Goal: Task Accomplishment & Management: Manage account settings

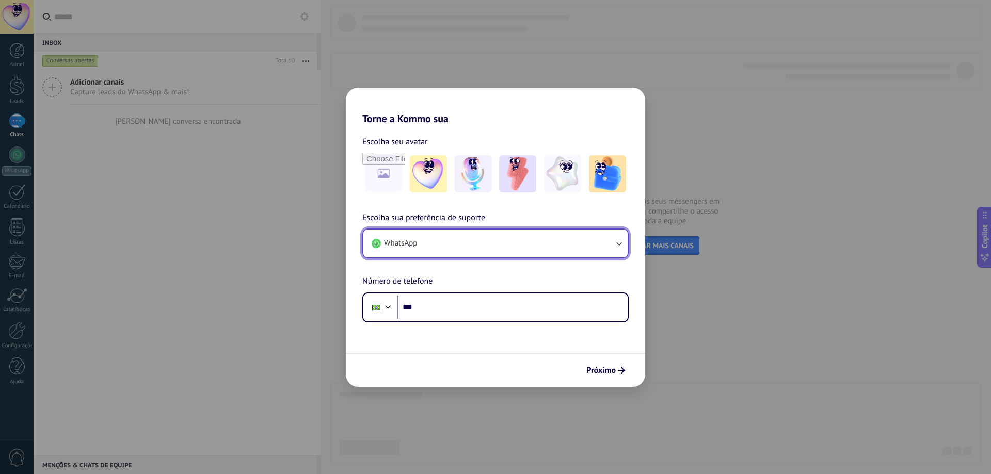
click at [613, 246] on icon "button" at bounding box center [618, 243] width 10 height 10
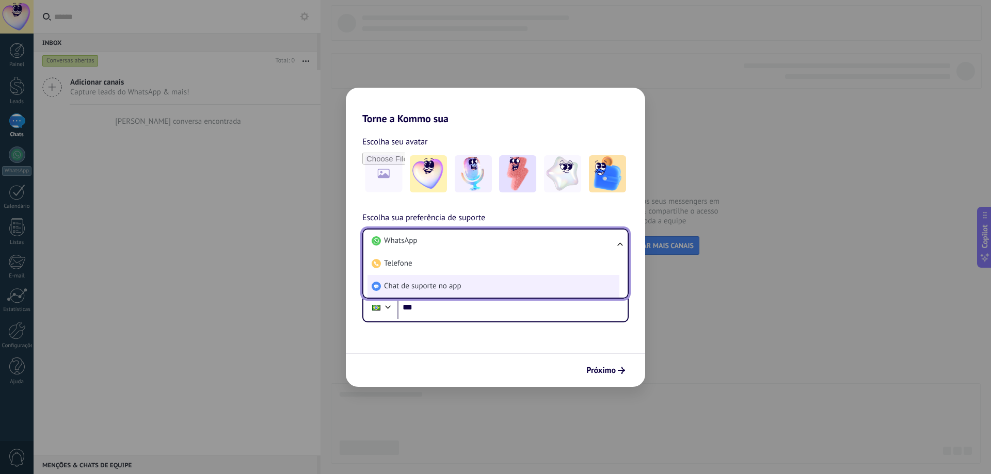
click at [454, 283] on span "Chat de suporte no app" at bounding box center [422, 286] width 77 height 10
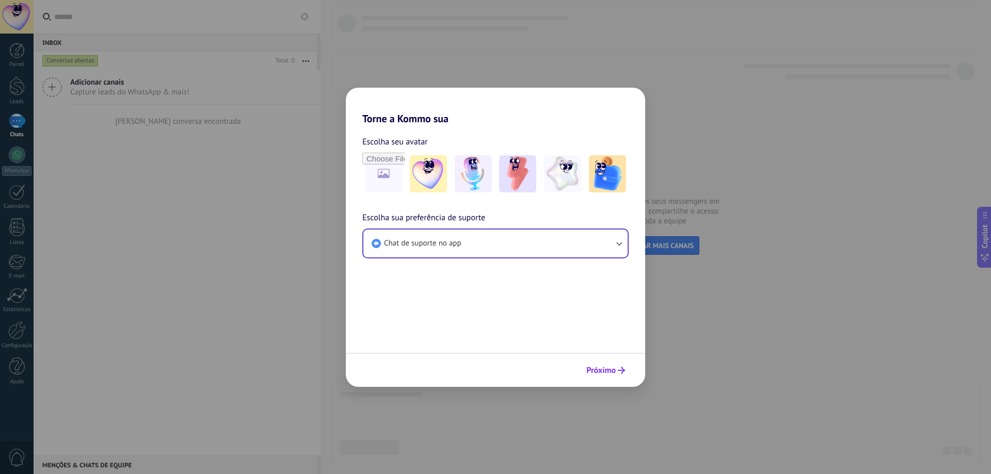
click at [613, 369] on span "Próximo" at bounding box center [600, 370] width 29 height 7
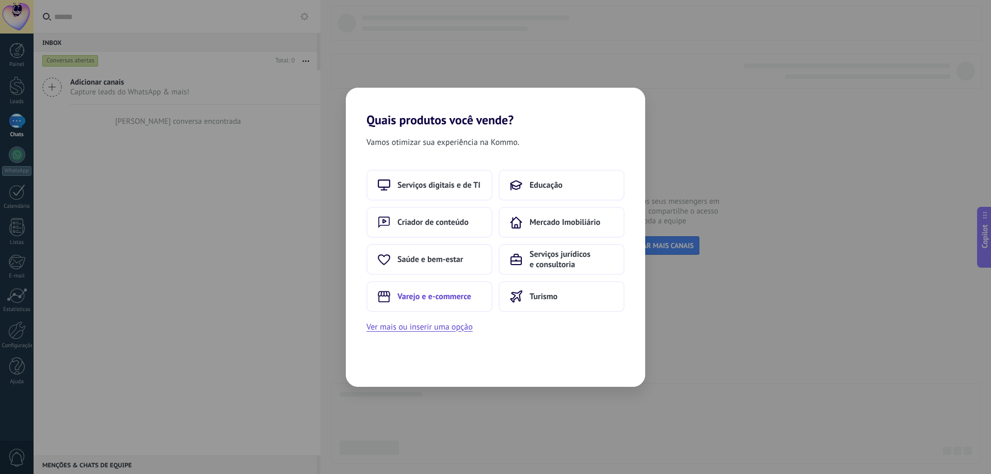
click at [452, 300] on span "Varejo e e-commerce" at bounding box center [434, 297] width 74 height 10
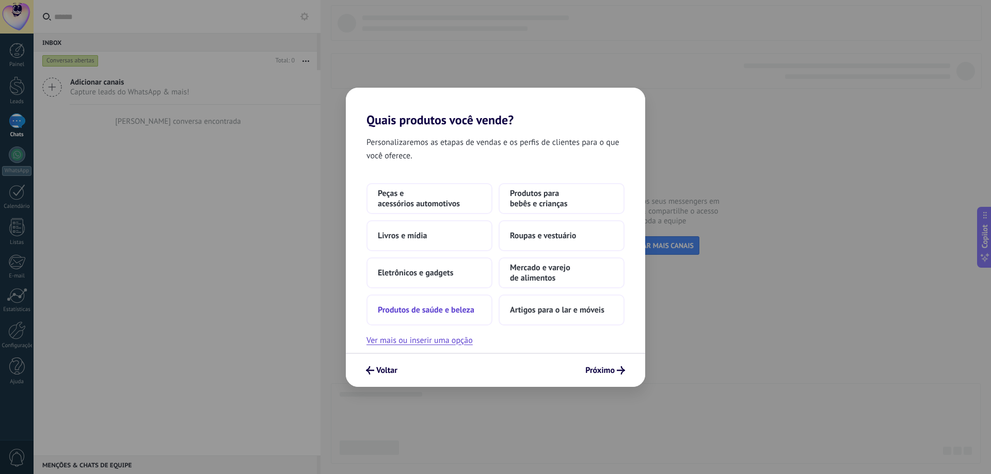
click at [452, 307] on span "Produtos de saúde e beleza" at bounding box center [426, 310] width 96 height 10
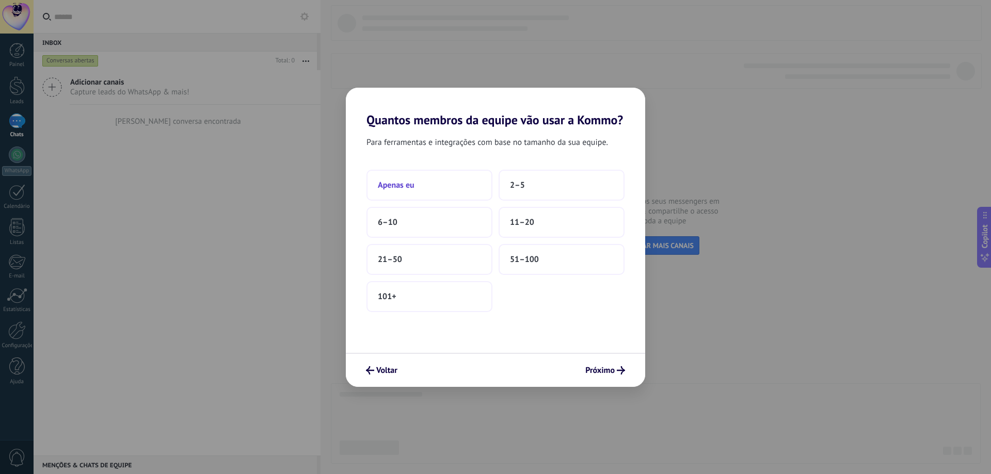
click at [435, 183] on button "Apenas eu" at bounding box center [429, 185] width 126 height 31
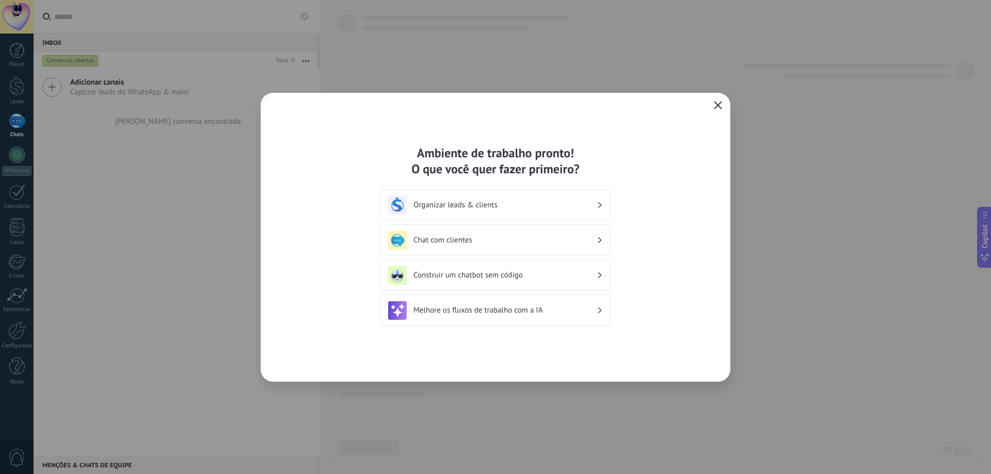
click at [720, 104] on icon "button" at bounding box center [718, 105] width 8 height 8
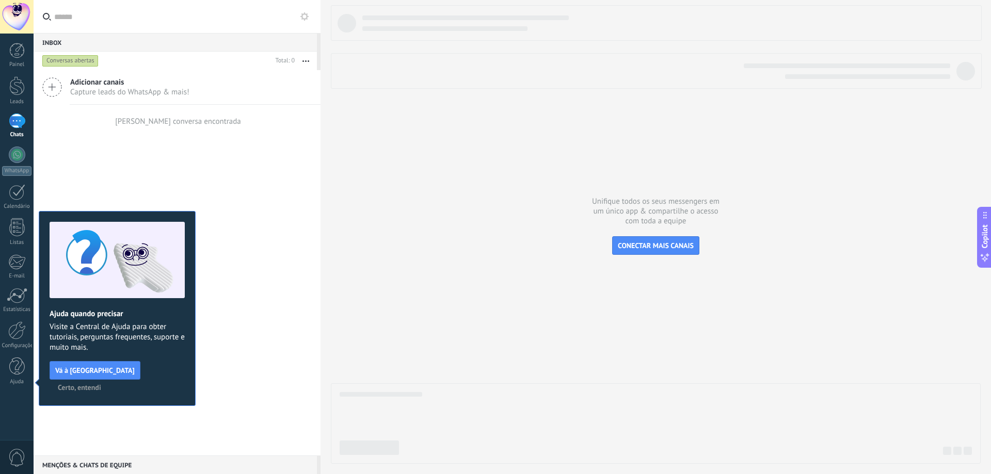
drag, startPoint x: 157, startPoint y: 373, endPoint x: 199, endPoint y: 363, distance: 43.0
click at [101, 384] on span "Certo, entendi" at bounding box center [79, 387] width 43 height 7
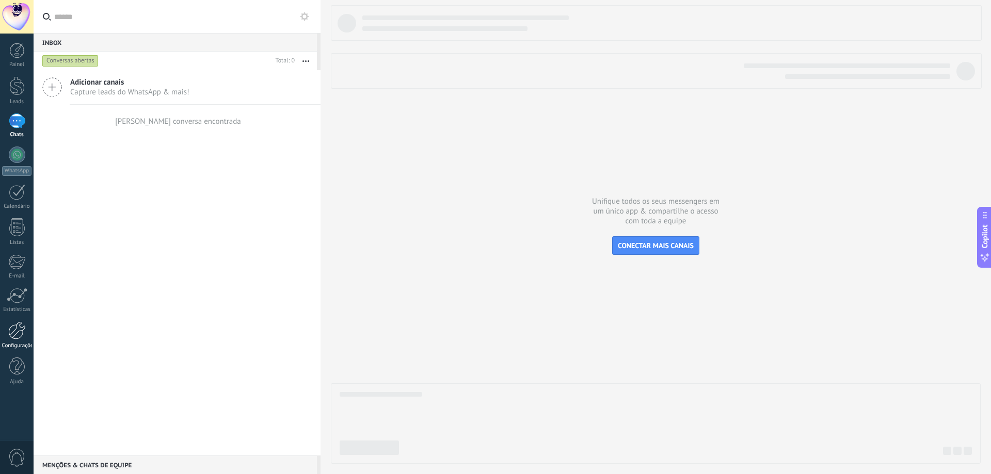
click at [9, 331] on div at bounding box center [17, 330] width 18 height 18
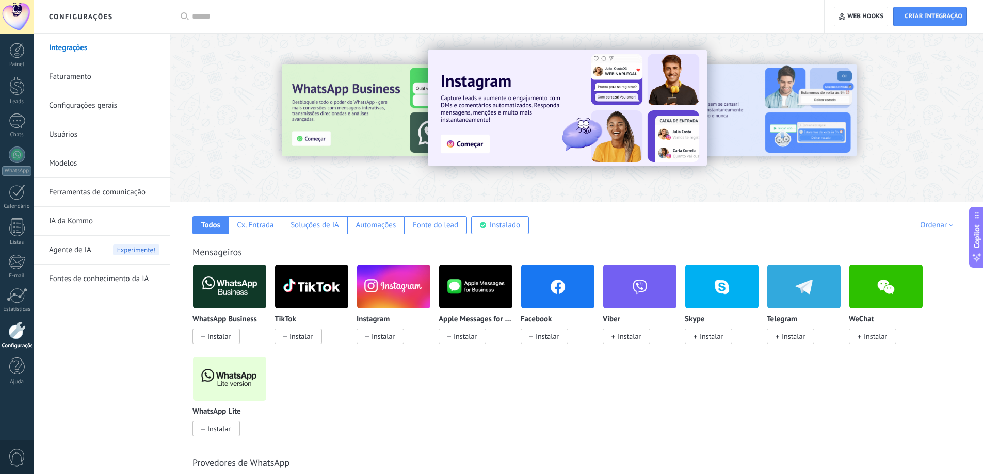
click at [91, 134] on link "Usuários" at bounding box center [104, 134] width 110 height 29
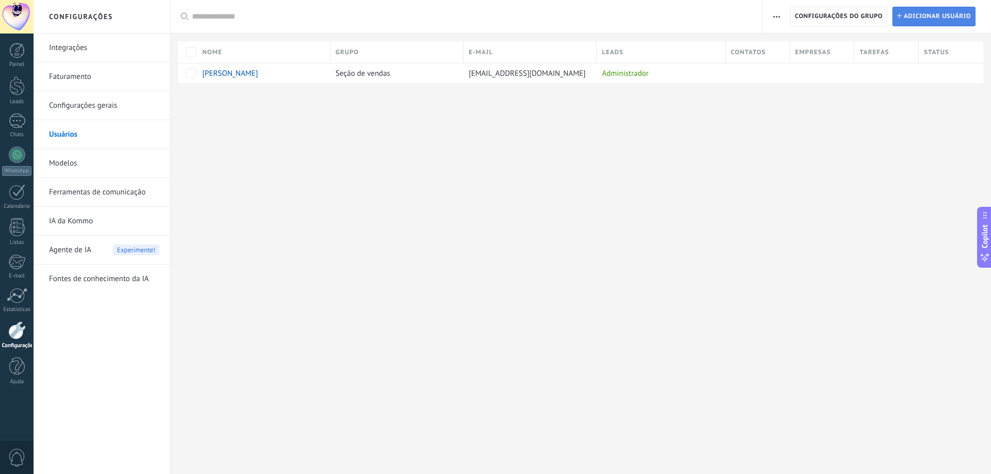
click at [919, 20] on span "Adicionar usuário" at bounding box center [936, 16] width 67 height 19
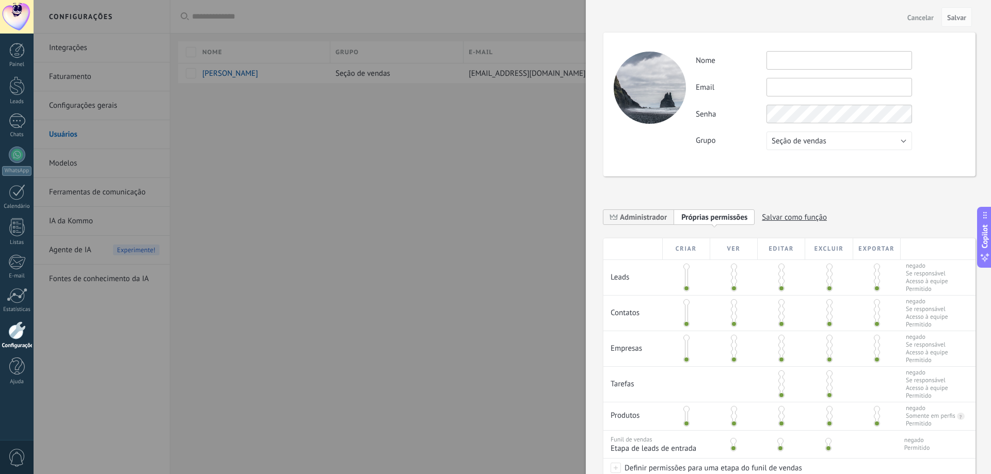
click at [782, 84] on input "text" at bounding box center [838, 87] width 145 height 19
type input "*"
click at [810, 86] on input "text" at bounding box center [838, 87] width 145 height 19
paste input "**********"
type input "**********"
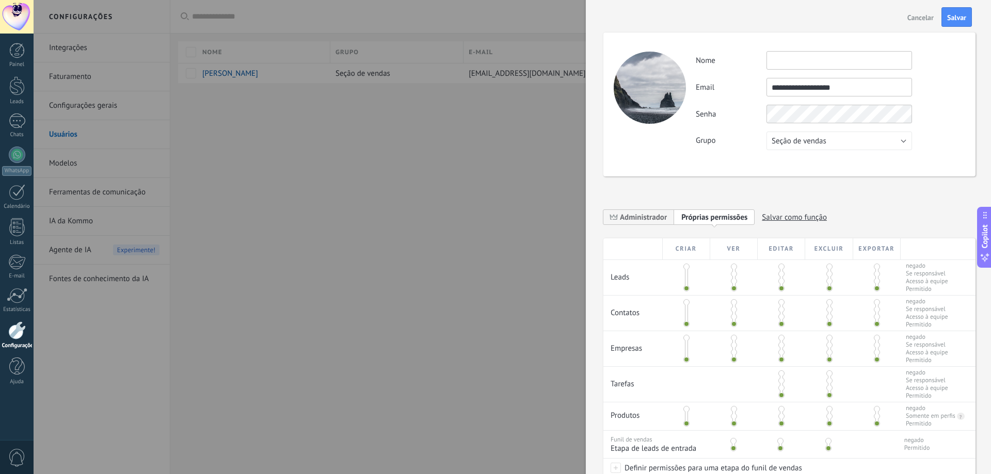
click at [731, 98] on div "**********" at bounding box center [830, 100] width 269 height 99
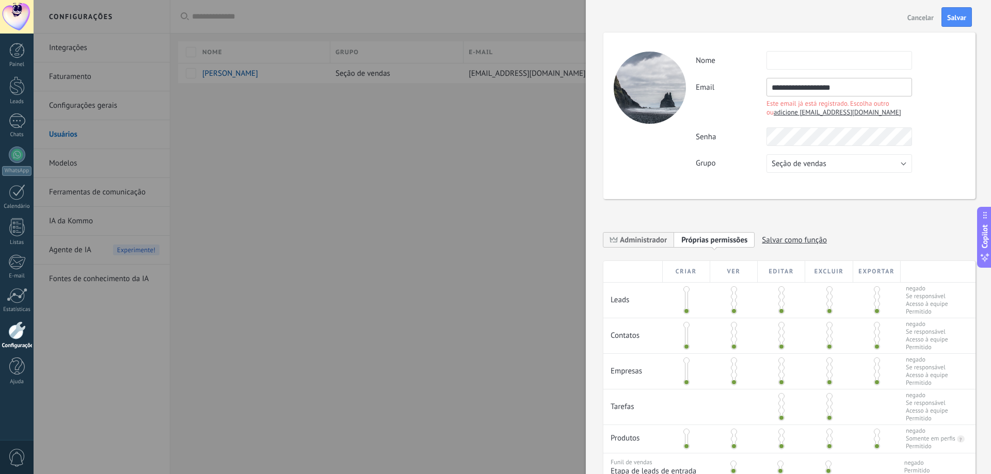
click at [826, 111] on span "adicione [EMAIL_ADDRESS][DOMAIN_NAME]" at bounding box center [836, 112] width 127 height 9
type input "**********"
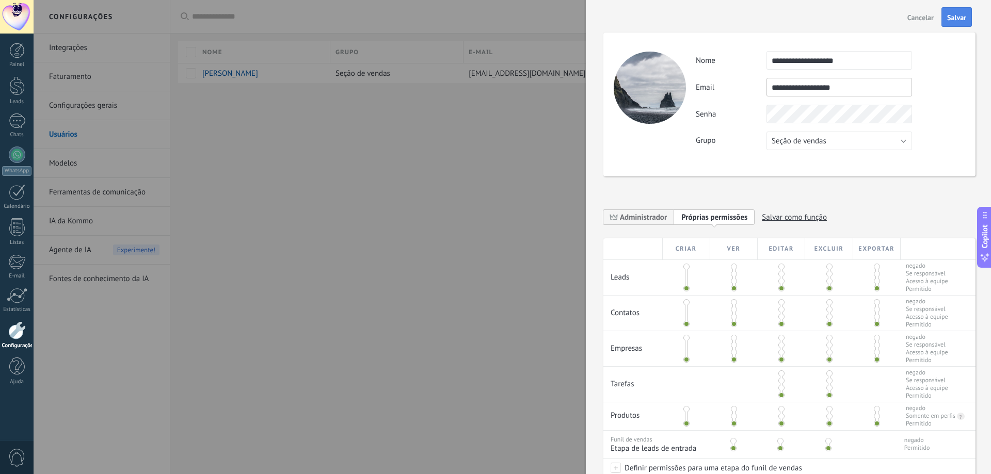
click at [963, 19] on span "Salvar" at bounding box center [956, 17] width 19 height 7
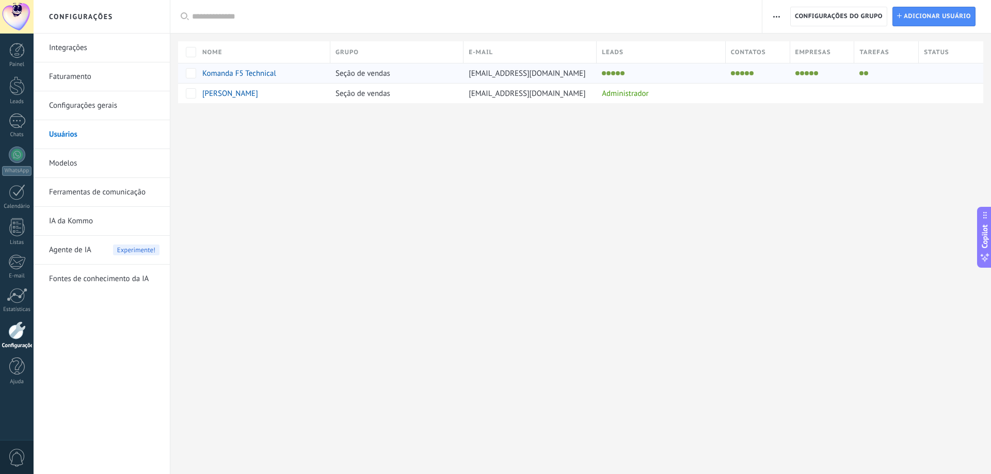
click at [252, 73] on span "Komanda F5 Technical" at bounding box center [239, 74] width 74 height 10
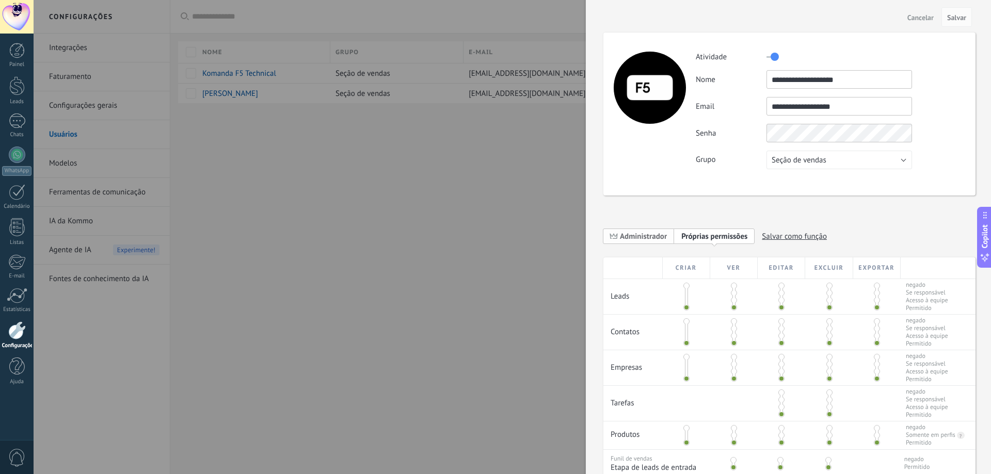
click at [639, 235] on span "Administrador" at bounding box center [643, 237] width 47 height 10
click at [948, 23] on button "Salvar" at bounding box center [956, 17] width 30 height 20
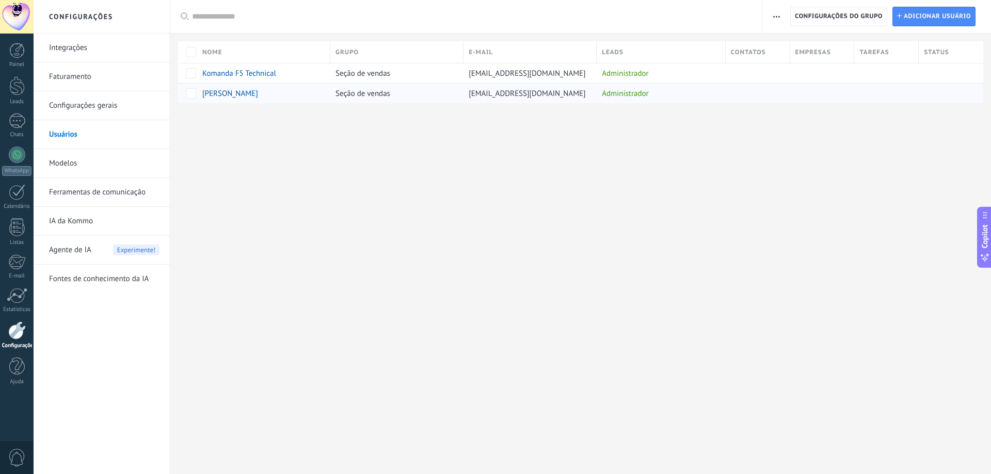
click at [230, 92] on span "[PERSON_NAME]" at bounding box center [230, 94] width 56 height 10
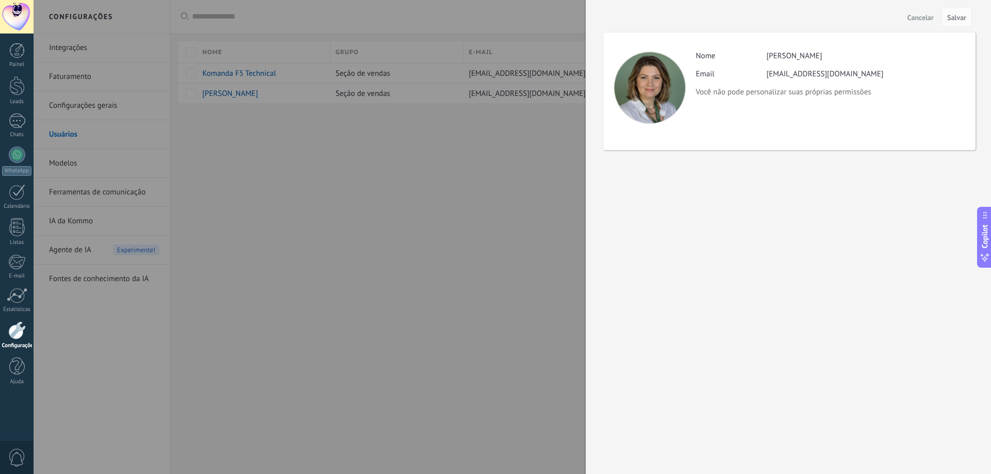
click at [379, 166] on div at bounding box center [495, 237] width 991 height 474
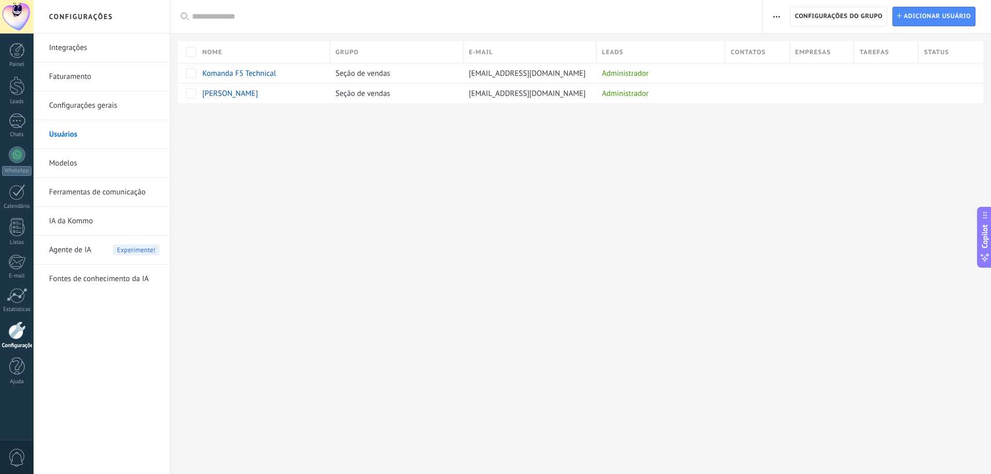
click at [15, 21] on div at bounding box center [17, 17] width 34 height 34
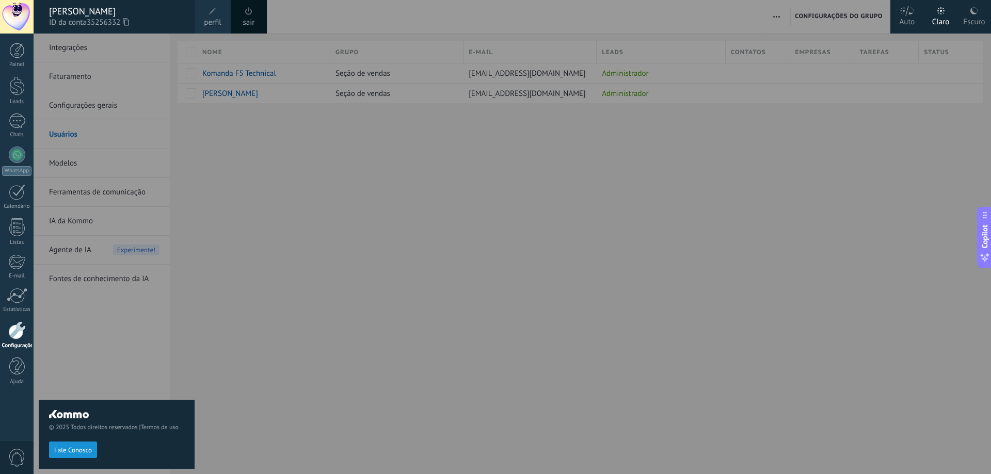
click at [15, 21] on div at bounding box center [17, 17] width 34 height 34
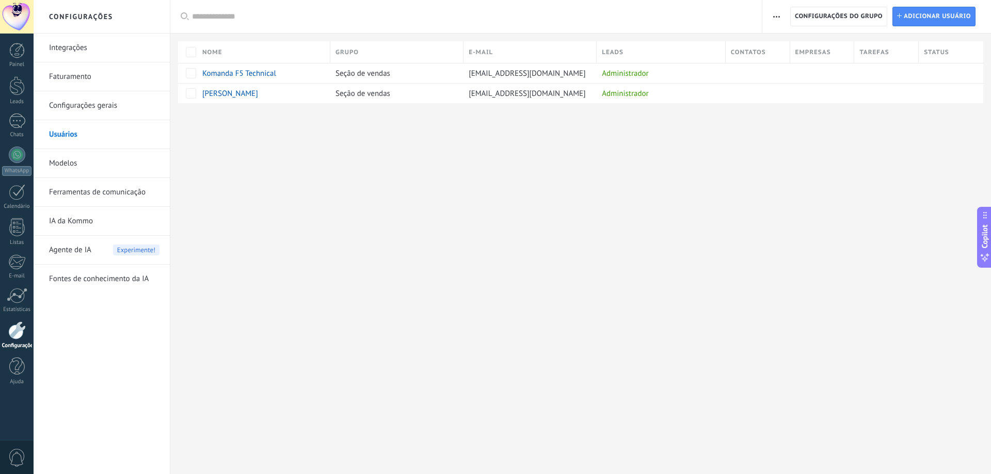
click at [11, 17] on div at bounding box center [17, 17] width 34 height 34
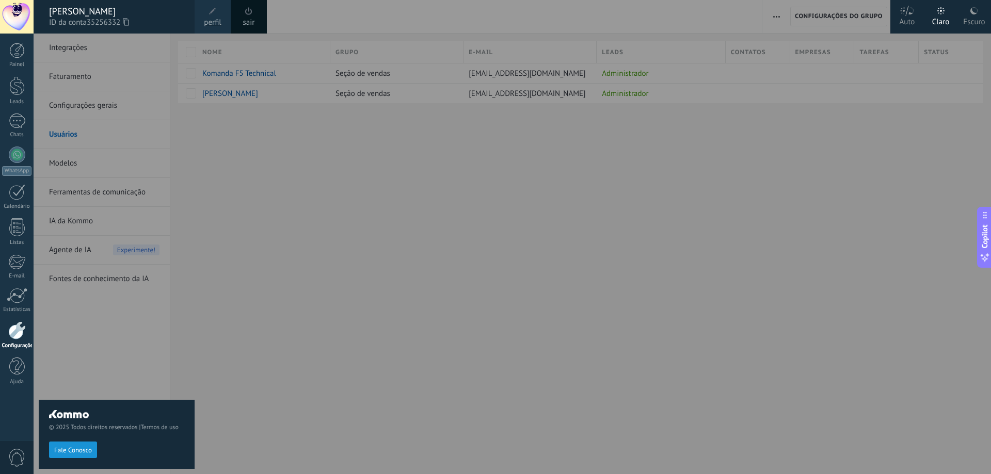
click at [261, 11] on div "sair" at bounding box center [249, 17] width 36 height 34
